Goal: Task Accomplishment & Management: Use online tool/utility

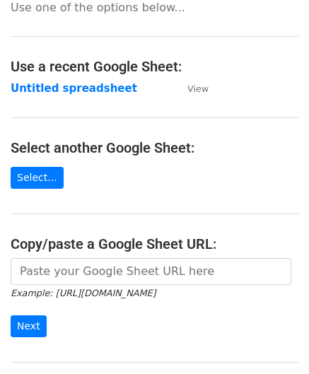
scroll to position [141, 0]
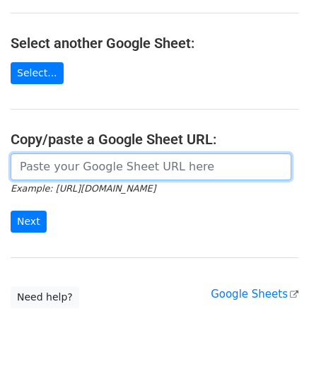
click at [59, 170] on input "url" at bounding box center [151, 167] width 281 height 27
paste input "https://docs.google.com/spreadsheets/d/1OdxbKiCTYTSzEMfu5CcwB4CuNJCg_JN03DUIwLf…"
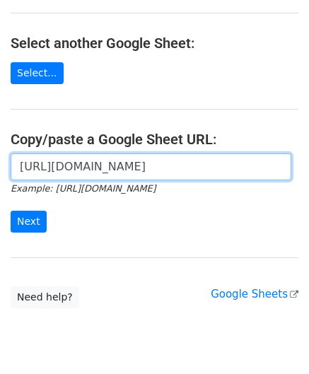
scroll to position [0, 308]
type input "https://docs.google.com/spreadsheets/d/1OdxbKiCTYTSzEMfu5CcwB4CuNJCg_JN03DUIwLf…"
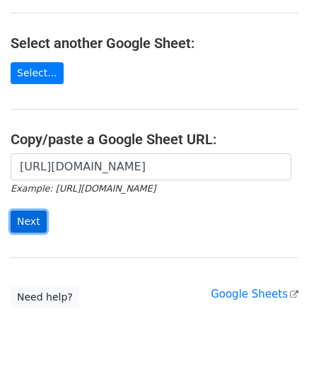
click at [35, 216] on input "Next" at bounding box center [29, 222] width 36 height 22
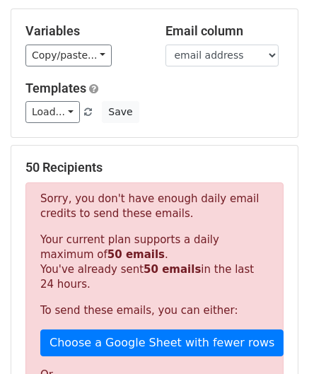
scroll to position [478, 0]
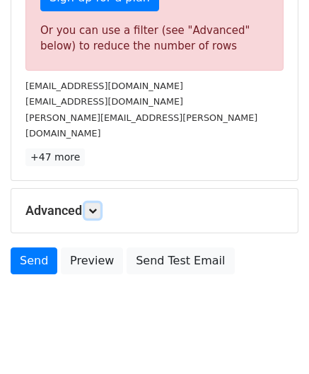
drag, startPoint x: 100, startPoint y: 192, endPoint x: 103, endPoint y: 206, distance: 14.4
click at [100, 203] on link at bounding box center [93, 211] width 16 height 16
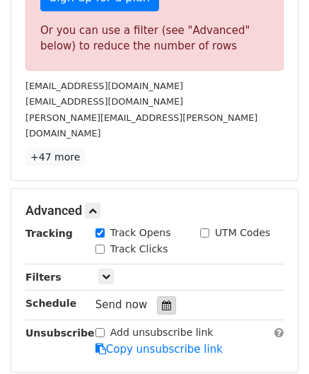
click at [162, 301] on icon at bounding box center [166, 306] width 9 height 10
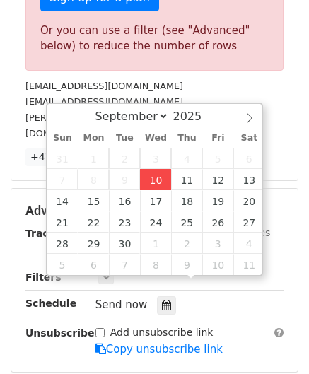
type input "[DATE] 12:00"
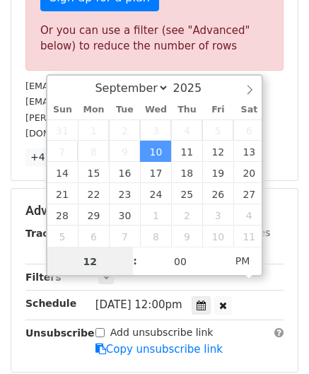
scroll to position [0, 0]
paste input "6"
type input "6"
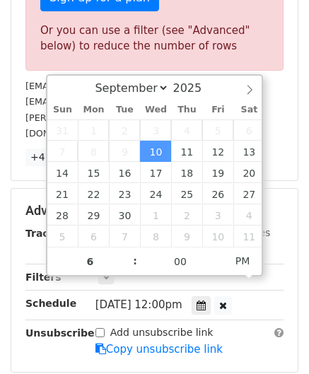
type input "[DATE] 18:00"
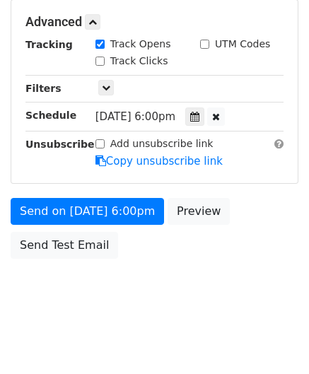
scroll to position [567, 0]
